Goal: Transaction & Acquisition: Purchase product/service

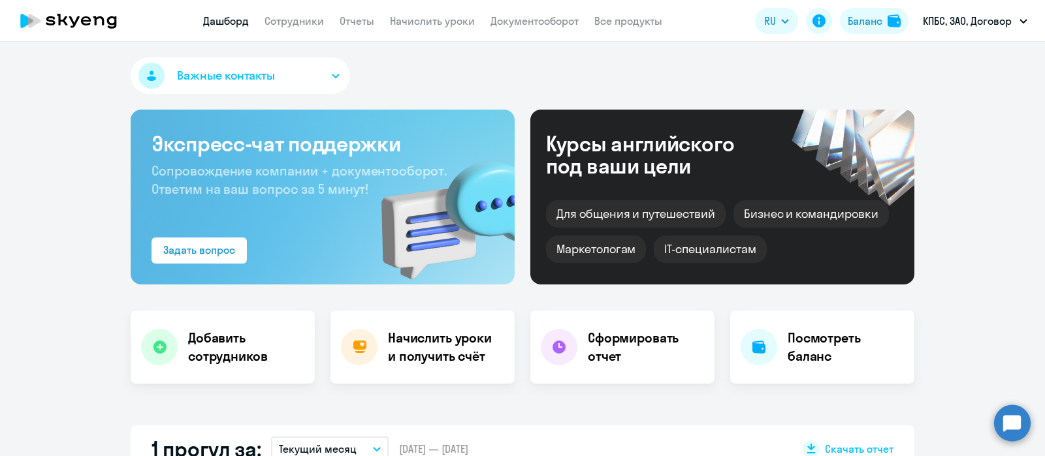
select select "30"
click at [860, 25] on div "Баланс" at bounding box center [864, 21] width 35 height 16
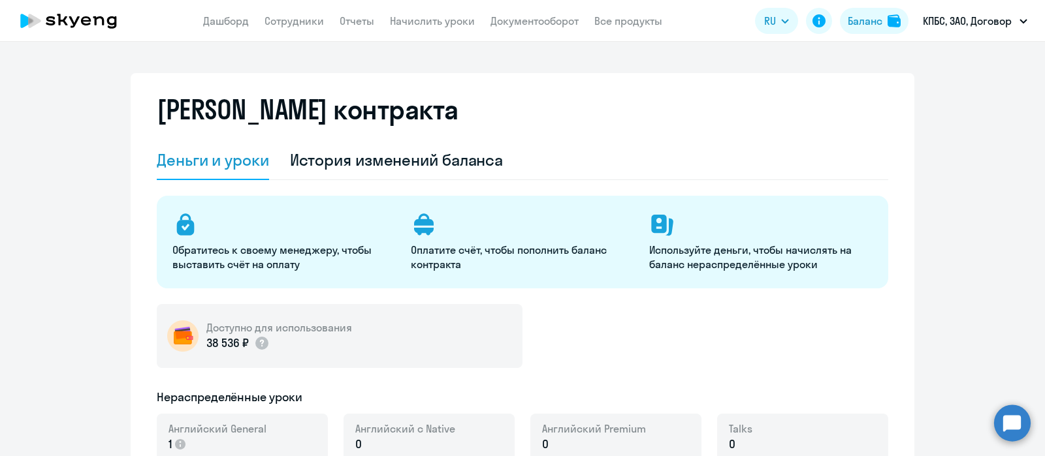
select select "english_adult_not_native_speaker"
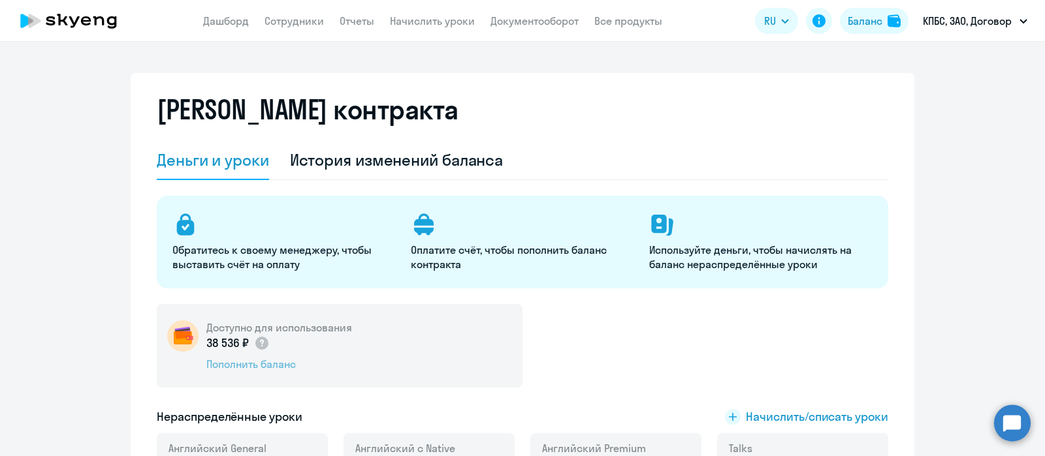
click at [260, 365] on div "Пополнить баланс" at bounding box center [279, 364] width 146 height 14
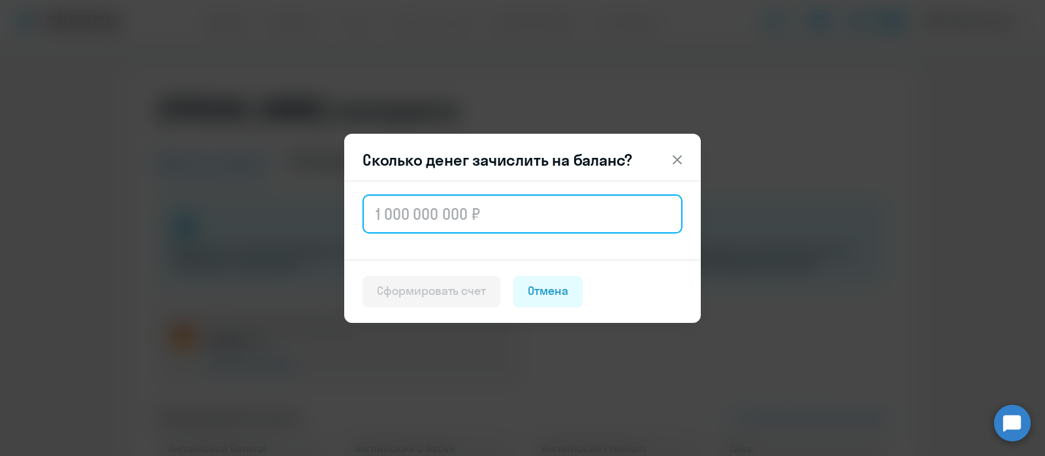
click at [424, 205] on input "text" at bounding box center [522, 214] width 320 height 39
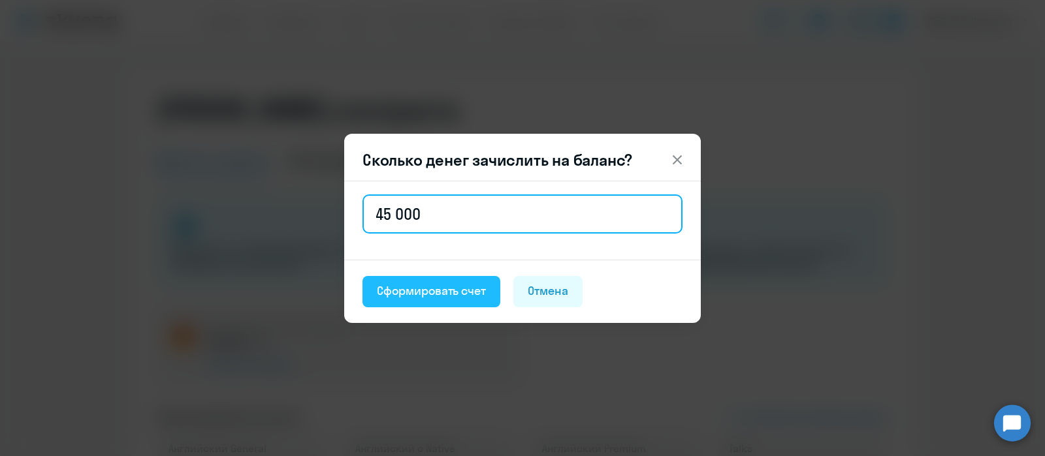
type input "45 000"
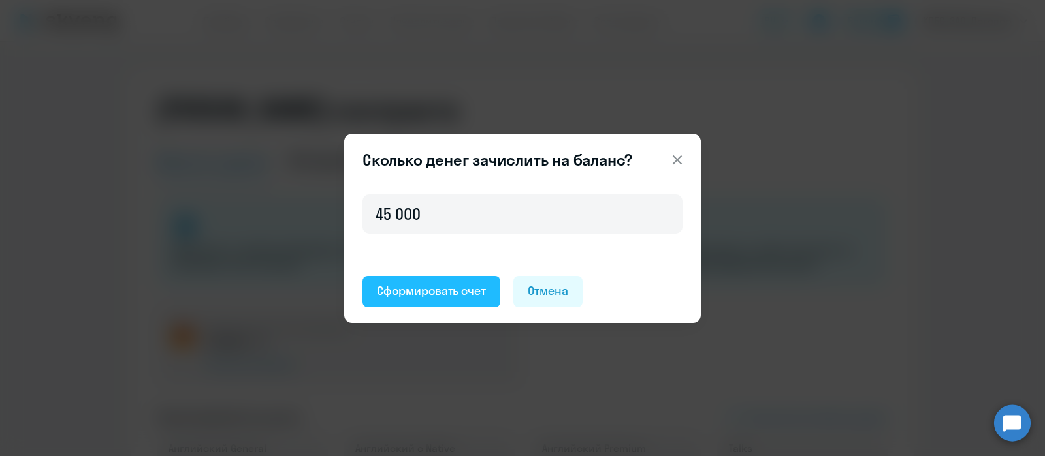
click at [464, 296] on div "Сформировать счет" at bounding box center [431, 291] width 109 height 17
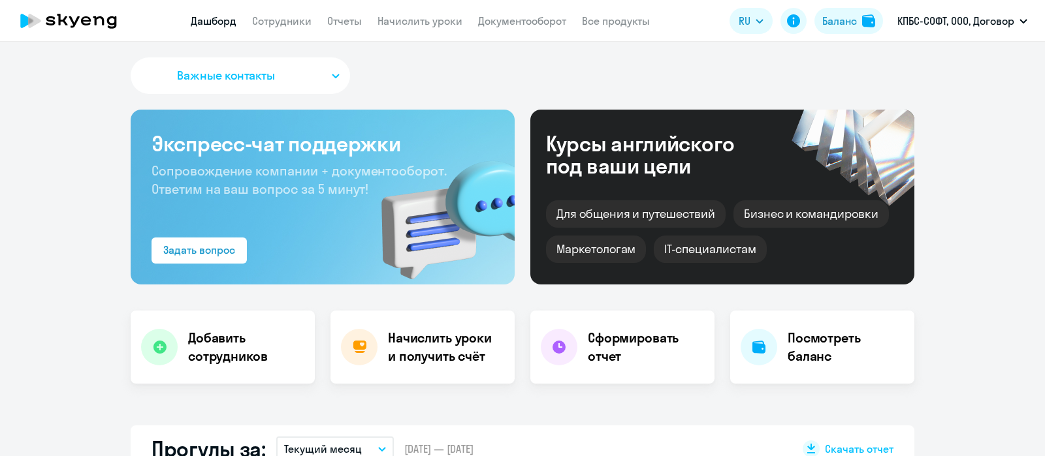
select select "30"
click at [840, 20] on div "Баланс" at bounding box center [839, 21] width 35 height 16
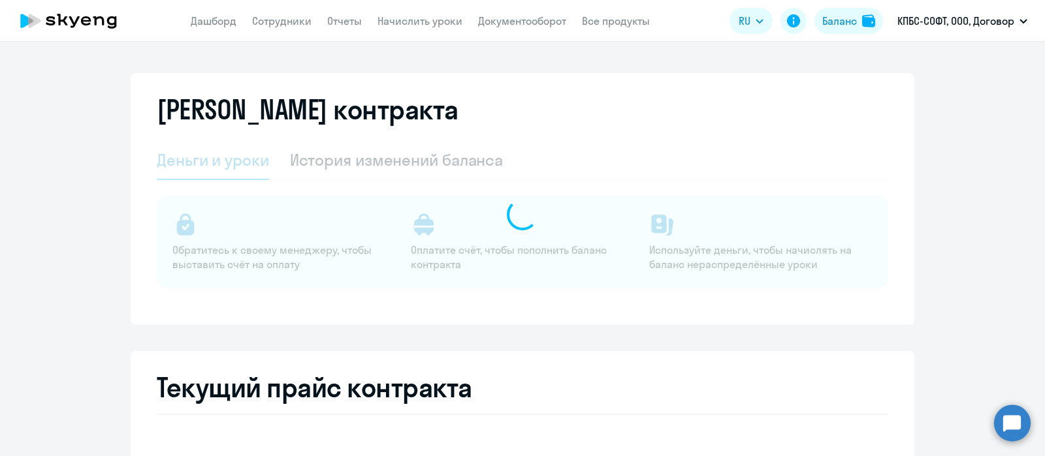
select select "english_adult_not_native_speaker"
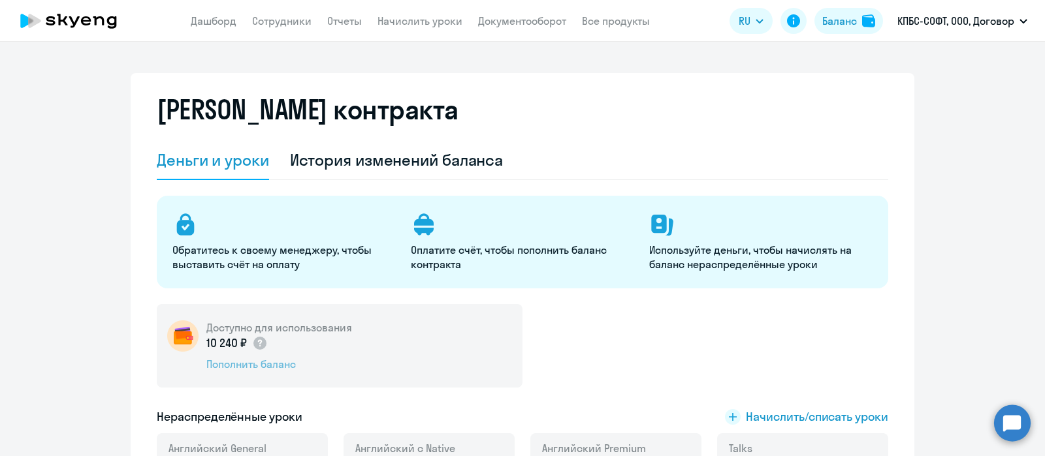
click at [237, 364] on div "Пополнить баланс" at bounding box center [279, 364] width 146 height 14
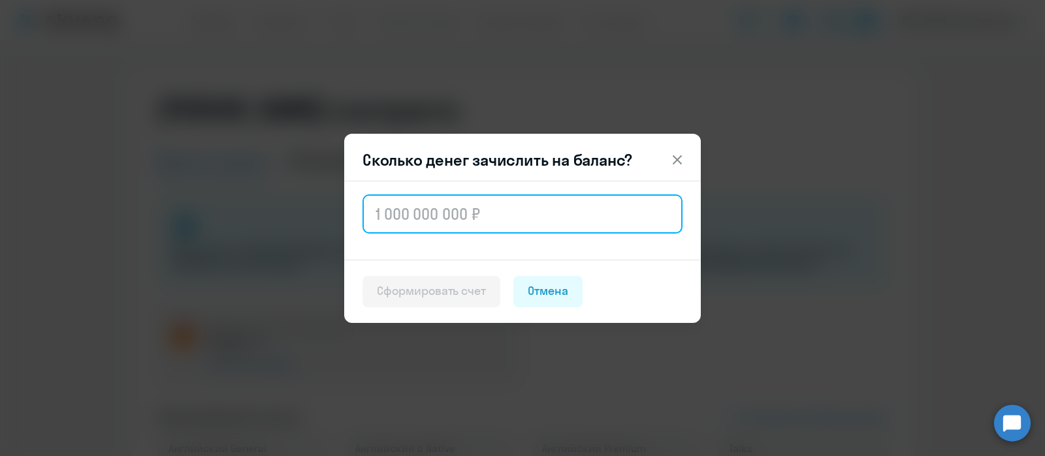
click at [409, 213] on input "text" at bounding box center [522, 214] width 320 height 39
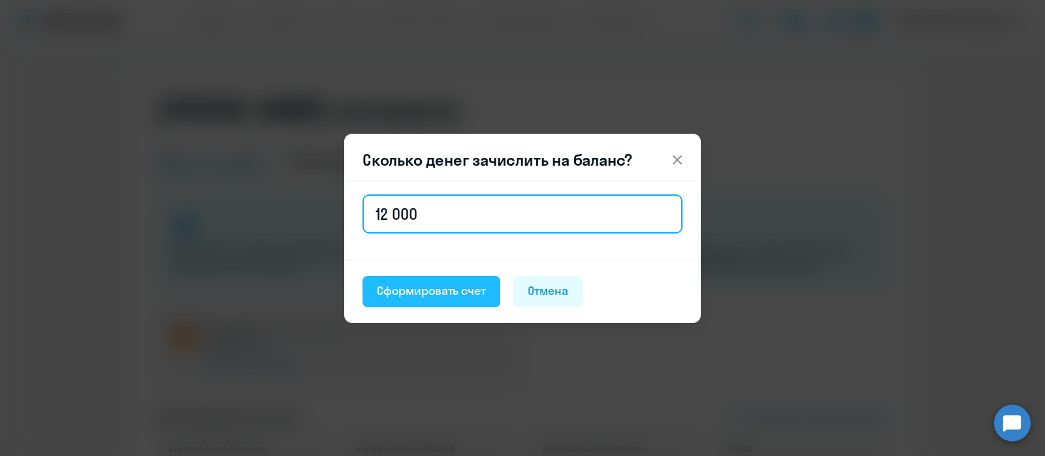
type input "12 000"
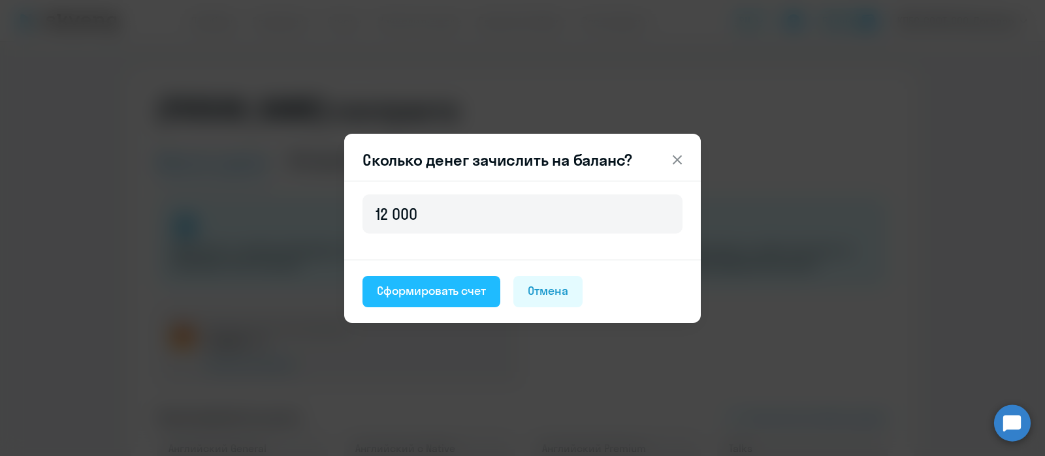
click at [417, 287] on div "Сформировать счет" at bounding box center [431, 291] width 109 height 17
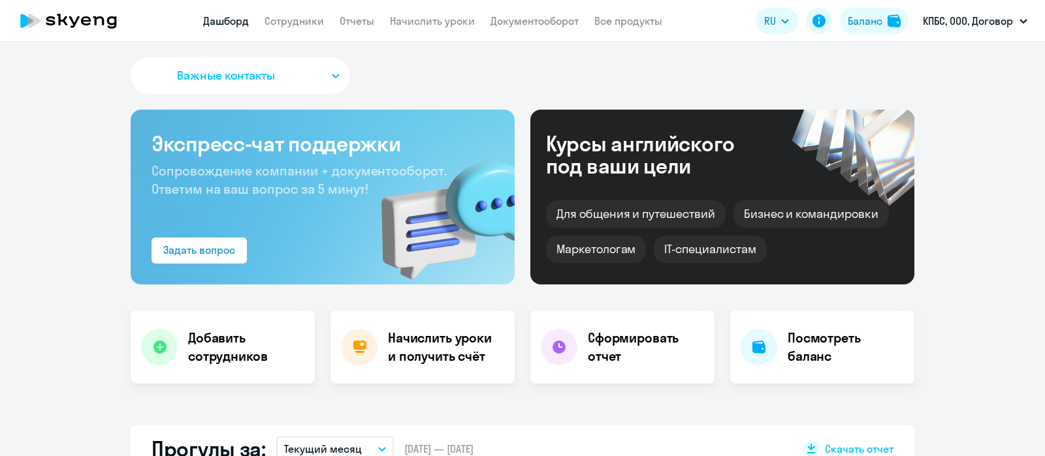
select select "30"
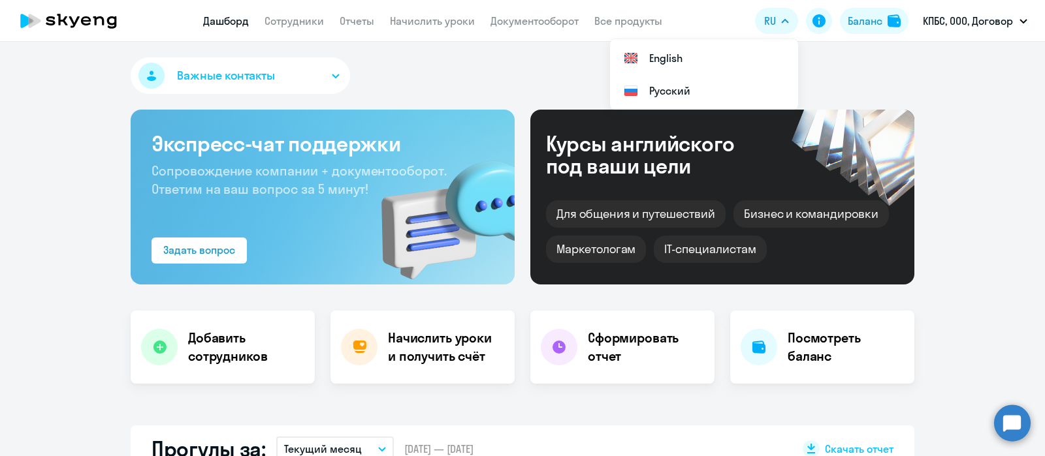
drag, startPoint x: 862, startPoint y: 21, endPoint x: 826, endPoint y: 65, distance: 57.0
click at [862, 21] on div "Баланс" at bounding box center [864, 21] width 35 height 16
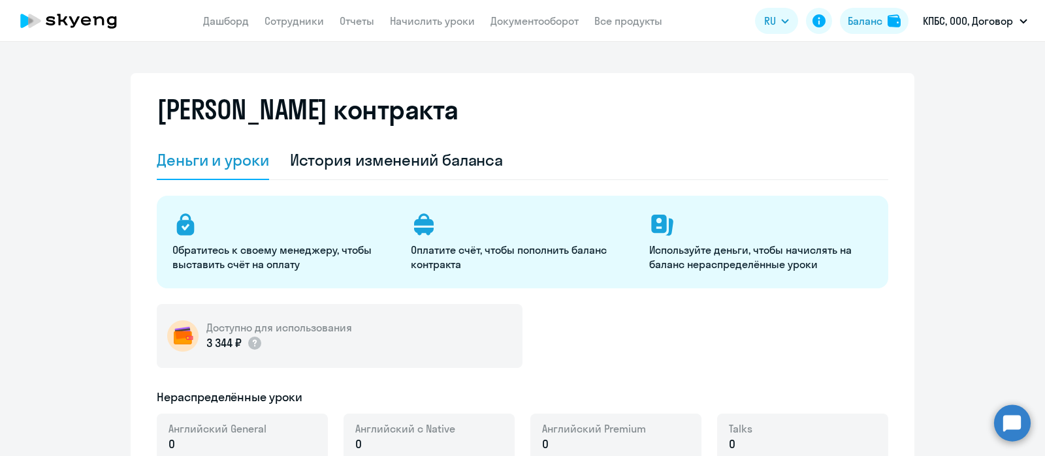
select select "english_adult_not_native_speaker"
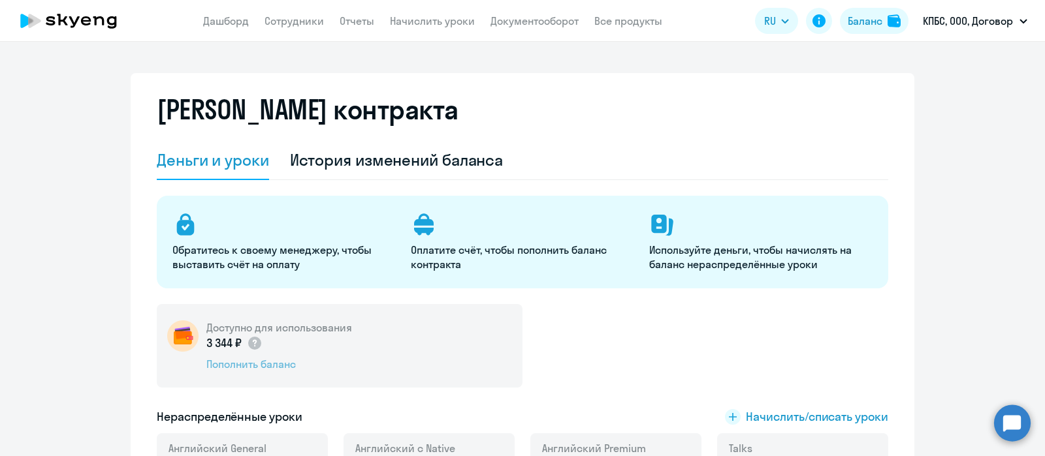
click at [262, 364] on div "Пополнить баланс" at bounding box center [279, 364] width 146 height 14
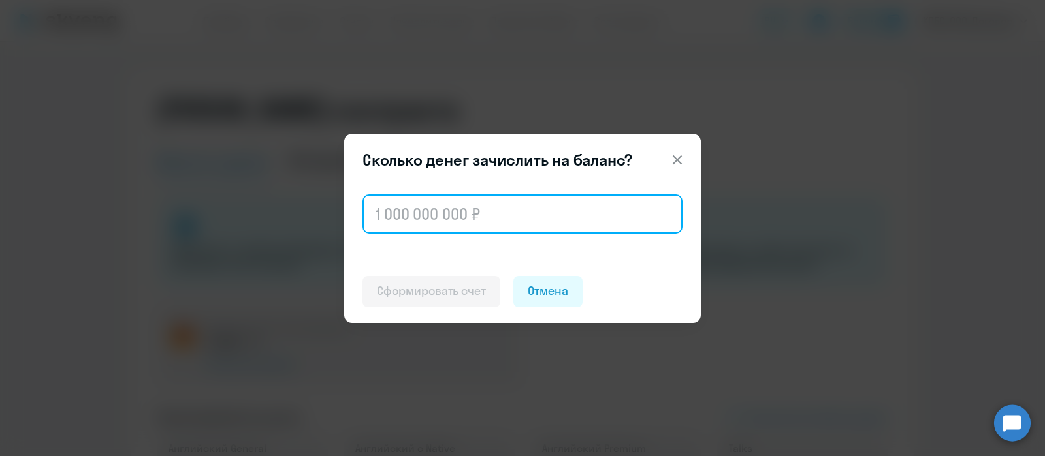
click at [434, 210] on input "text" at bounding box center [522, 214] width 320 height 39
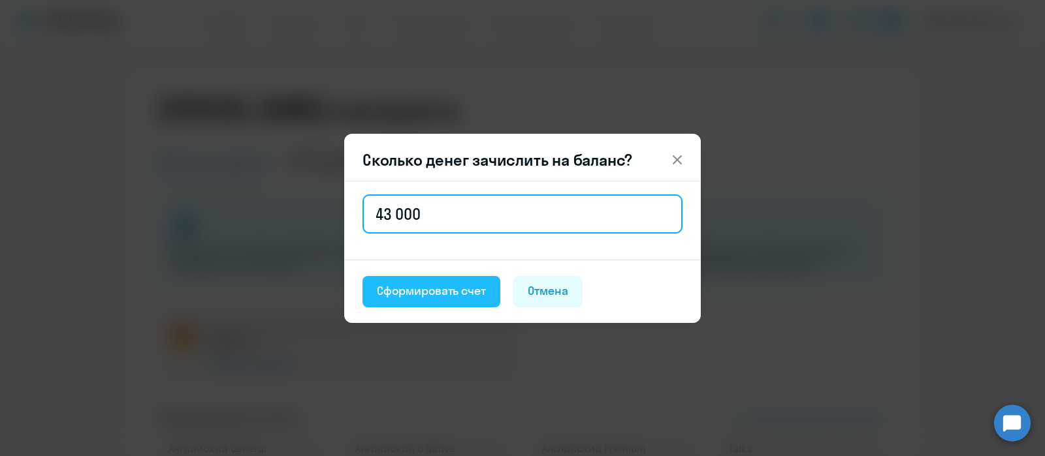
type input "43 000"
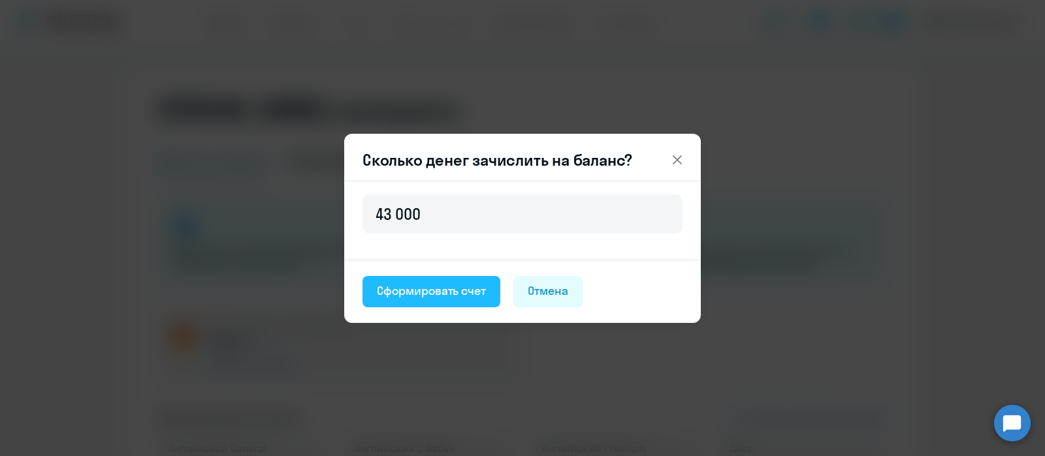
click at [446, 296] on div "Сформировать счет" at bounding box center [431, 291] width 109 height 17
